Goal: Task Accomplishment & Management: Use online tool/utility

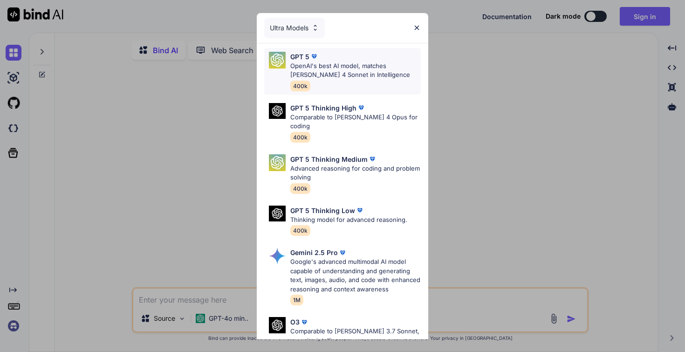
type textarea "x"
click at [404, 72] on p "OpenAI's best AI model, matches [PERSON_NAME] 4 Sonnet in Intelligence" at bounding box center [355, 70] width 130 height 18
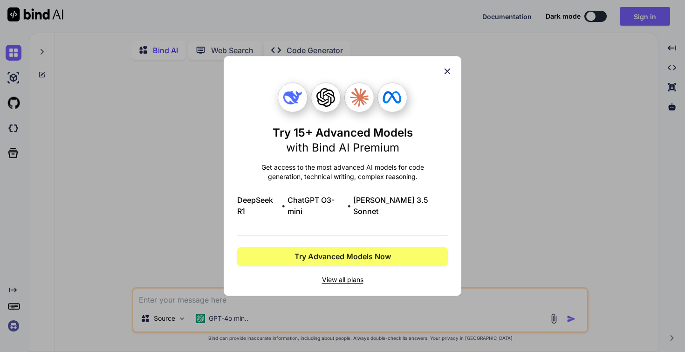
click at [358, 275] on span "View all plans" at bounding box center [342, 279] width 210 height 9
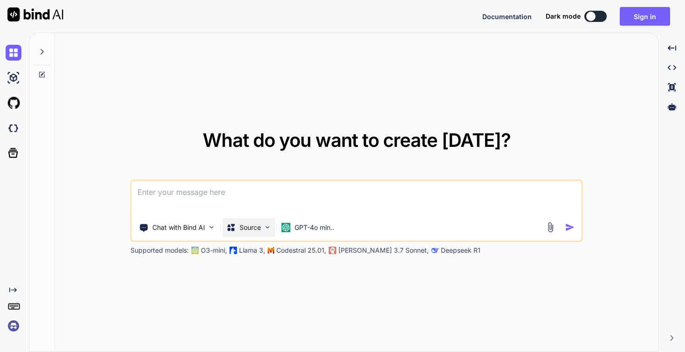
click at [259, 226] on p "Source" at bounding box center [249, 227] width 21 height 9
type textarea "x"
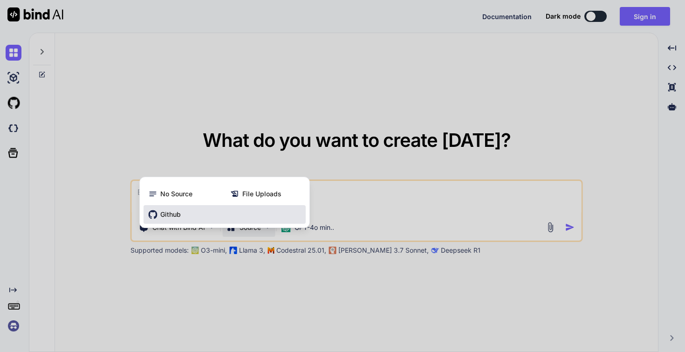
click at [188, 211] on div "Github" at bounding box center [224, 214] width 162 height 19
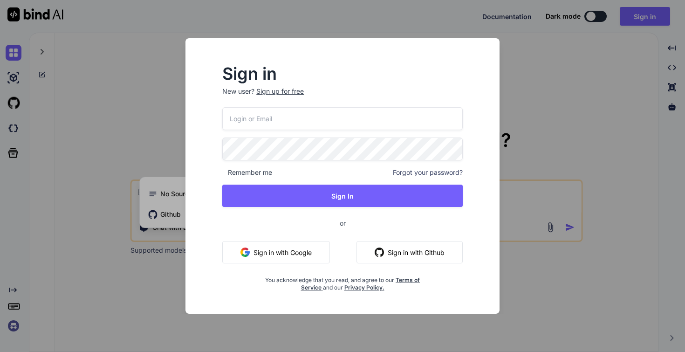
click at [271, 121] on input "email" at bounding box center [342, 118] width 240 height 23
type input "m.mofalli@hotmail.com"
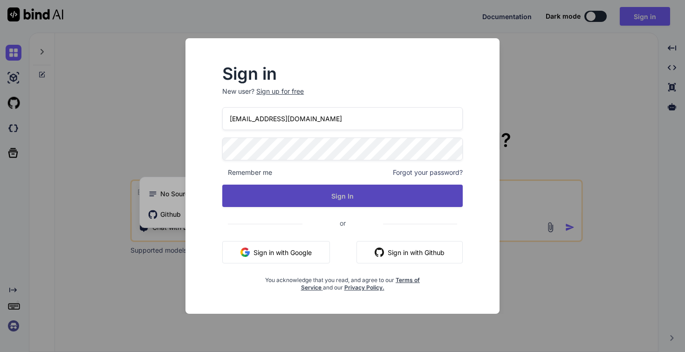
click at [321, 190] on button "Sign In" at bounding box center [342, 195] width 240 height 22
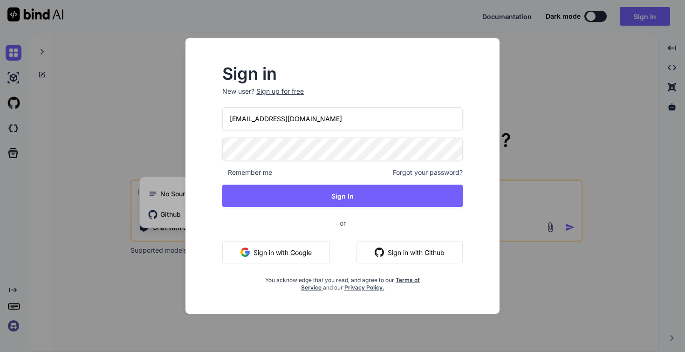
click at [415, 255] on button "Sign in with Github" at bounding box center [409, 252] width 106 height 22
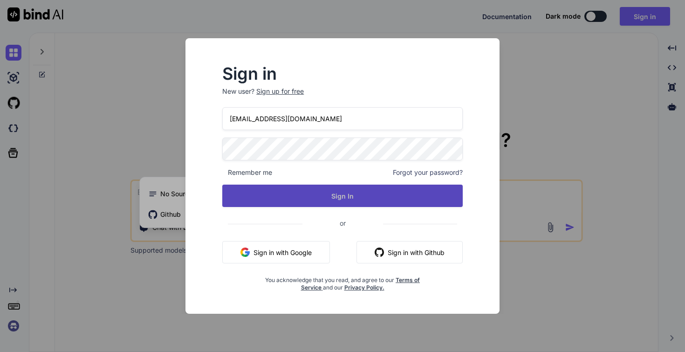
click at [302, 193] on button "Sign In" at bounding box center [342, 195] width 240 height 22
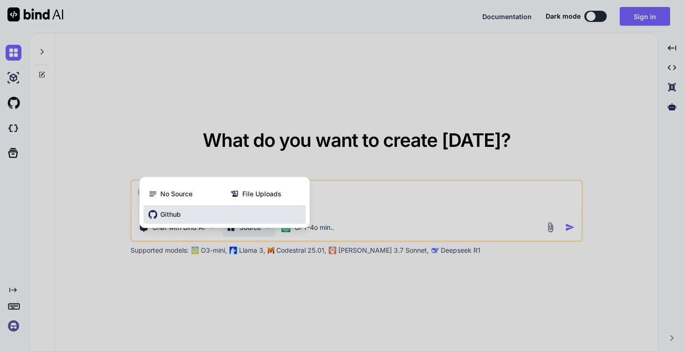
click at [186, 212] on div "Github" at bounding box center [224, 214] width 162 height 19
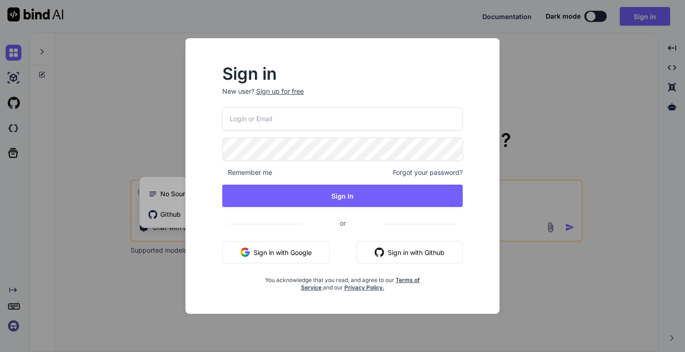
click at [407, 255] on button "Sign in with Github" at bounding box center [409, 252] width 106 height 22
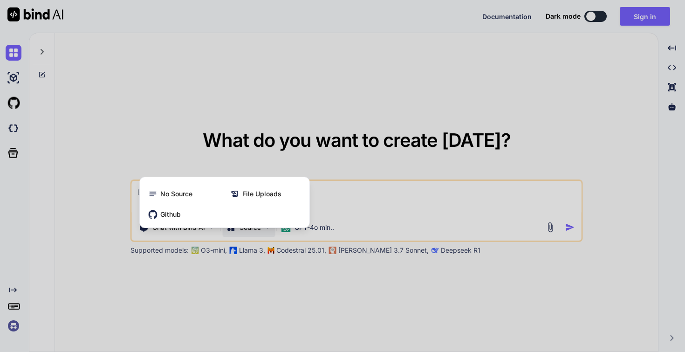
click at [284, 125] on div at bounding box center [342, 176] width 685 height 352
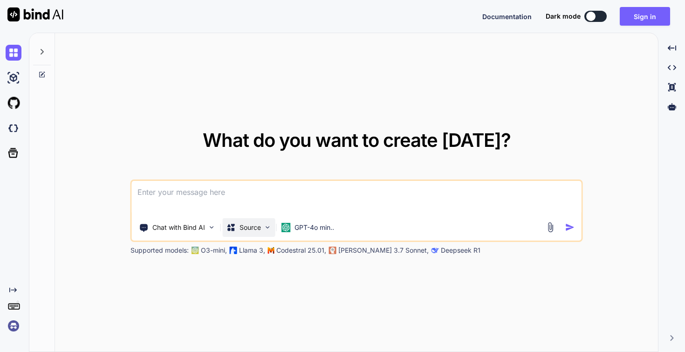
click at [249, 226] on p "Source" at bounding box center [249, 227] width 21 height 9
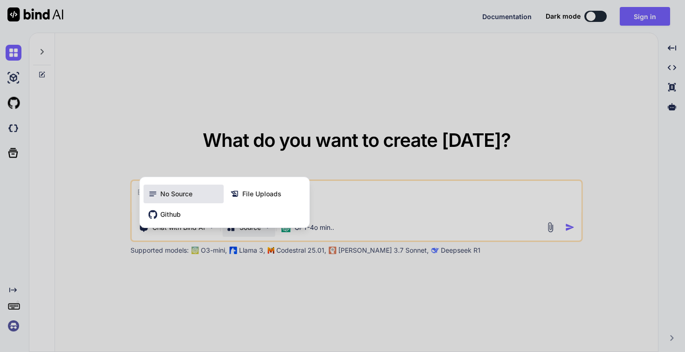
click at [205, 196] on div "No Source" at bounding box center [183, 193] width 80 height 19
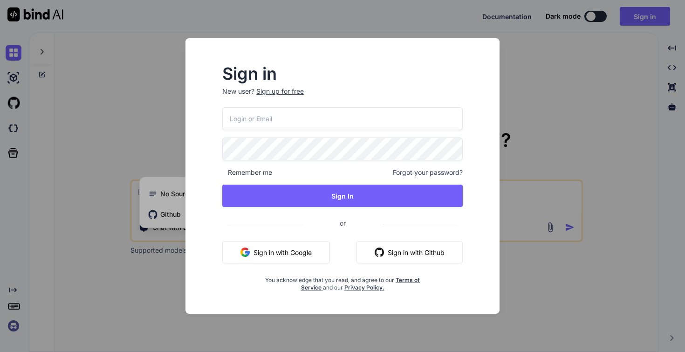
click at [298, 249] on button "Sign in with Google" at bounding box center [276, 252] width 108 height 22
click at [549, 101] on div "Sign in New user? Sign up for free Remember me Forgot your password? Sign In or…" at bounding box center [342, 176] width 685 height 352
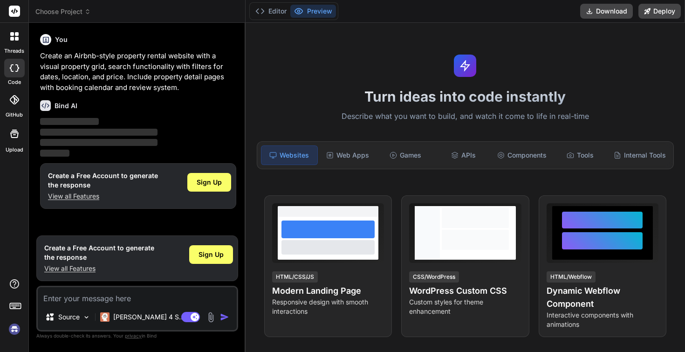
click at [70, 12] on span "Choose Project" at bounding box center [62, 11] width 55 height 9
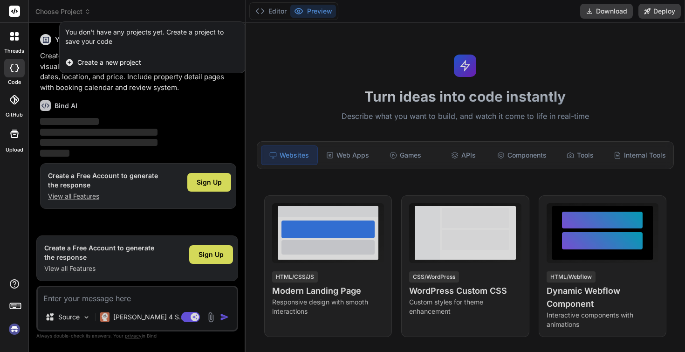
click at [70, 12] on div at bounding box center [342, 176] width 685 height 352
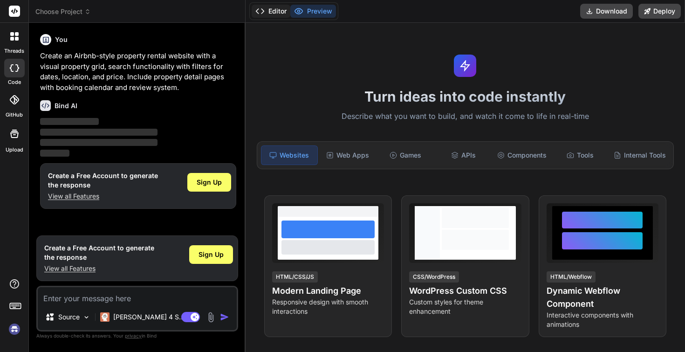
click at [273, 13] on button "Editor" at bounding box center [270, 11] width 39 height 13
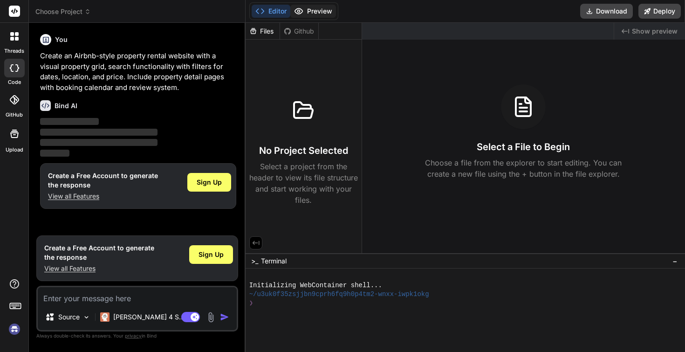
click at [308, 11] on button "Preview" at bounding box center [313, 11] width 46 height 13
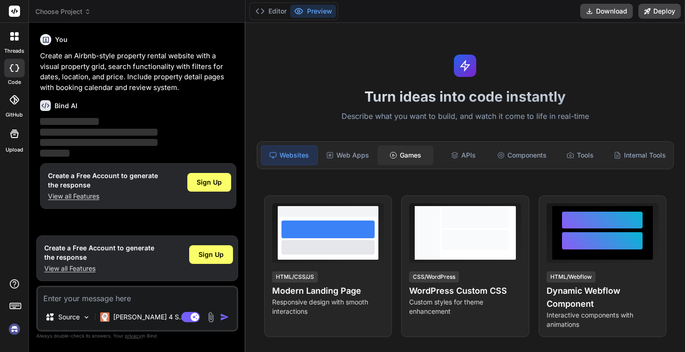
click at [400, 145] on div "Games" at bounding box center [405, 155] width 56 height 20
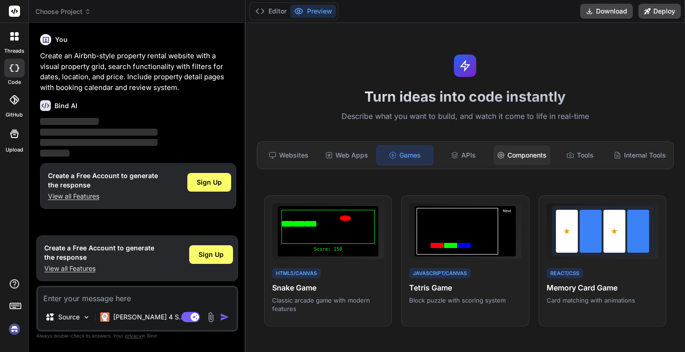
click at [525, 156] on div "Components" at bounding box center [521, 155] width 57 height 20
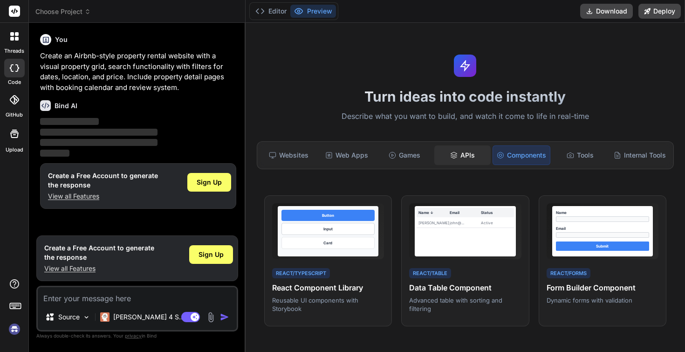
click at [477, 156] on div "APIs" at bounding box center [462, 155] width 56 height 20
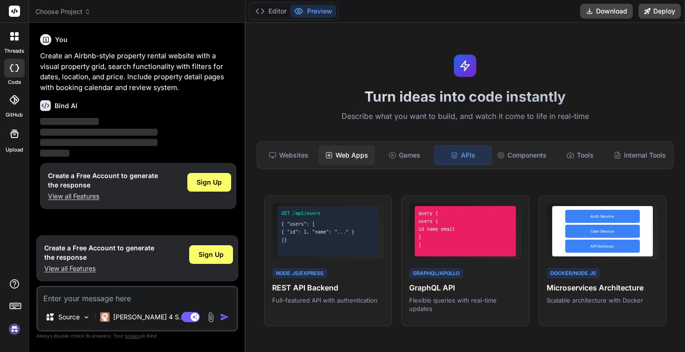
click at [349, 157] on div "Web Apps" at bounding box center [347, 155] width 56 height 20
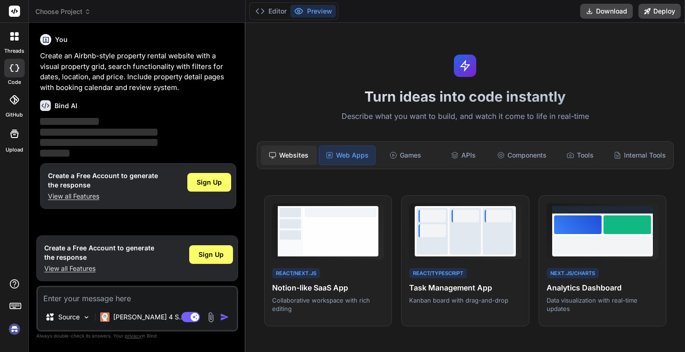
click at [302, 150] on div "Websites" at bounding box center [289, 155] width 56 height 20
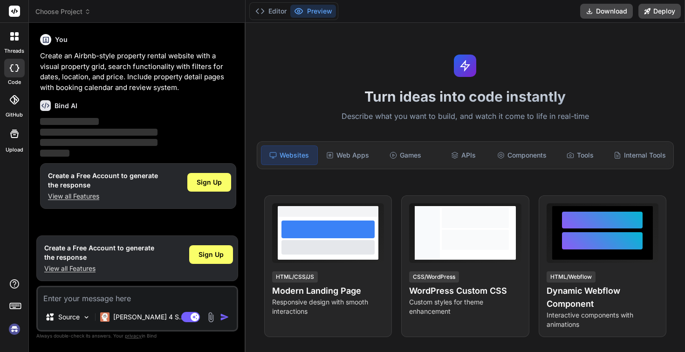
click at [15, 101] on icon at bounding box center [14, 99] width 9 height 9
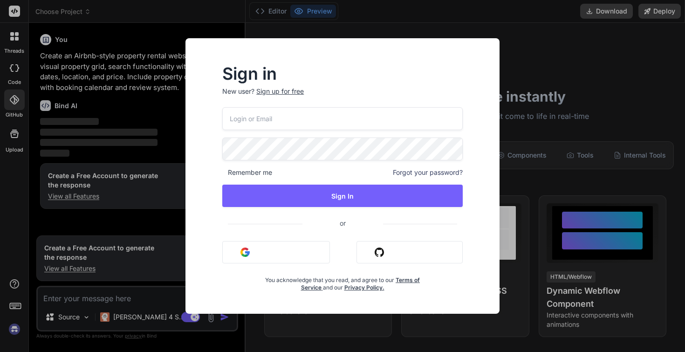
click at [301, 254] on button "Sign in with Google" at bounding box center [276, 252] width 108 height 22
click at [335, 125] on input "email" at bounding box center [342, 118] width 240 height 23
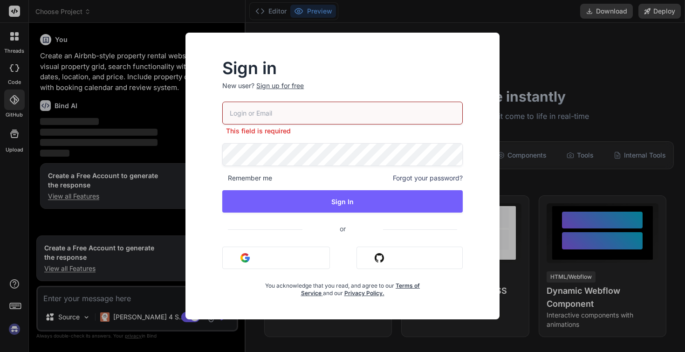
click at [378, 250] on button "Sign in with Github" at bounding box center [409, 257] width 106 height 22
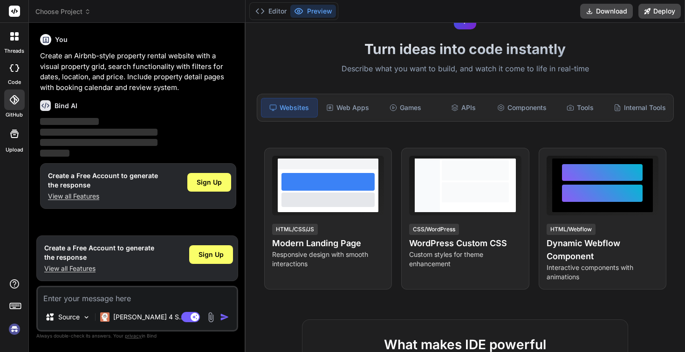
scroll to position [106, 0]
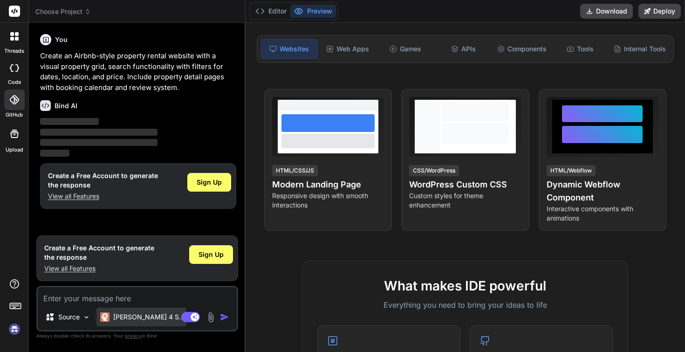
click at [141, 321] on p "Claude 4 S.." at bounding box center [147, 316] width 69 height 9
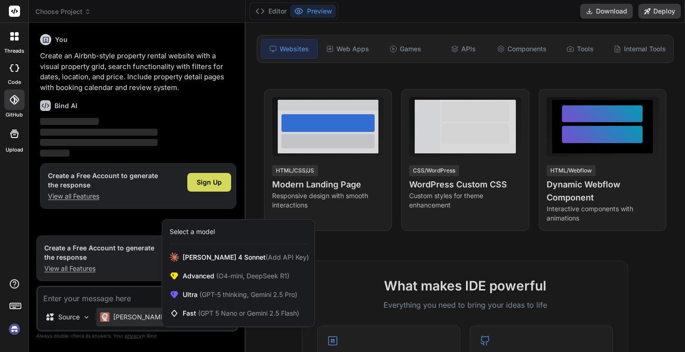
click at [141, 321] on div at bounding box center [342, 176] width 685 height 352
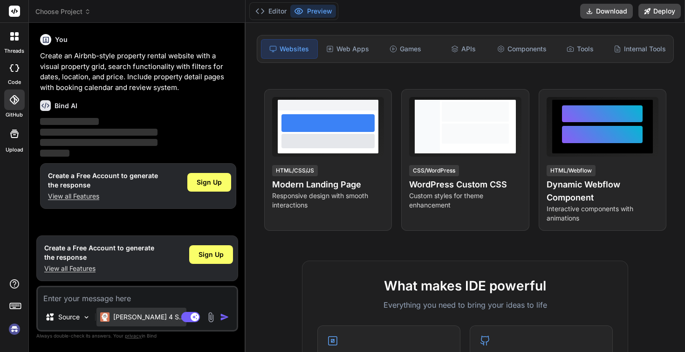
click at [141, 321] on p "Claude 4 S.." at bounding box center [147, 316] width 69 height 9
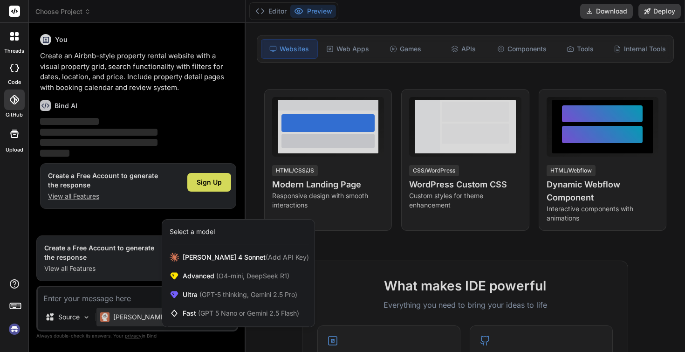
click at [78, 317] on div at bounding box center [342, 176] width 685 height 352
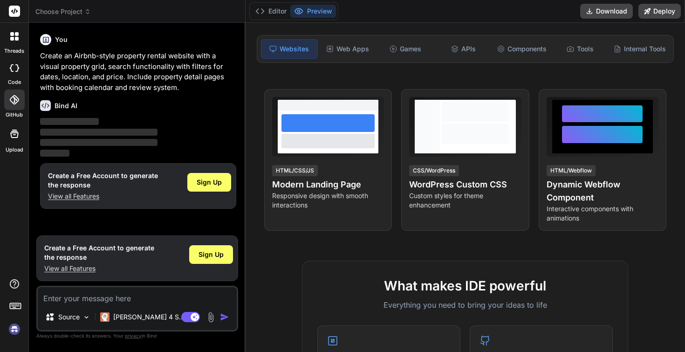
click at [78, 317] on p "Source" at bounding box center [68, 316] width 21 height 9
type textarea "x"
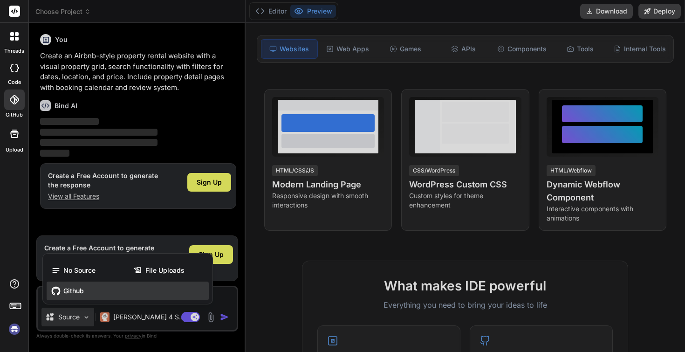
click at [83, 296] on div "Github" at bounding box center [128, 290] width 162 height 19
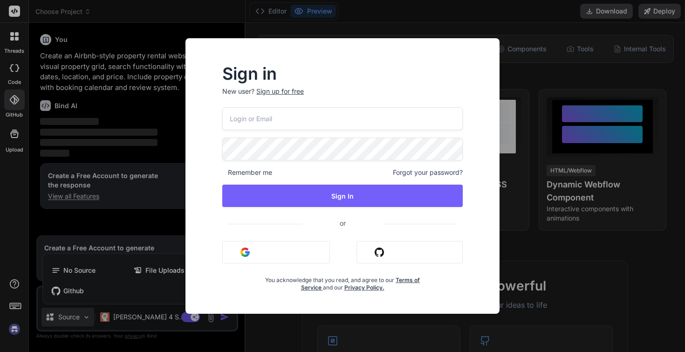
click at [143, 268] on div "Sign in New user? Sign up for free Remember me Forgot your password? Sign In or…" at bounding box center [342, 176] width 685 height 352
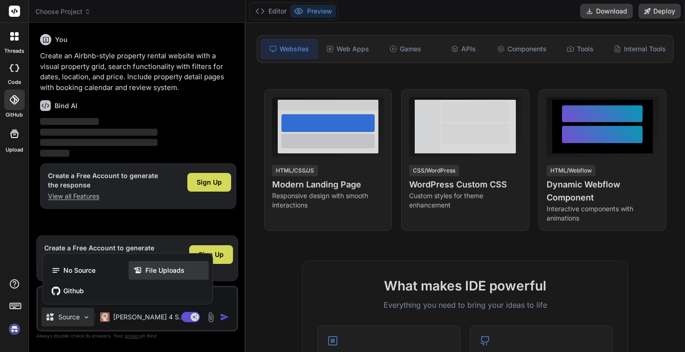
click at [161, 269] on span "File Uploads" at bounding box center [164, 269] width 39 height 9
